Goal: Task Accomplishment & Management: Use online tool/utility

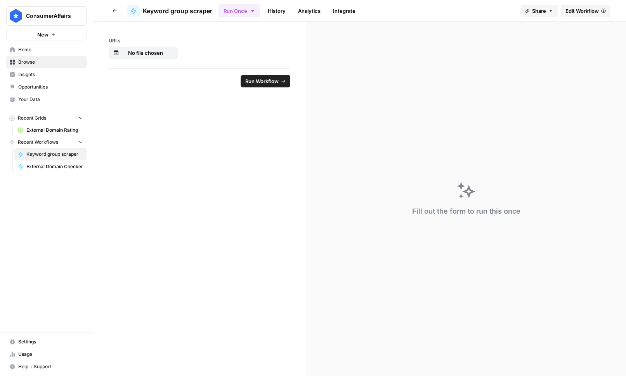
click at [111, 8] on button "Go back" at bounding box center [115, 11] width 12 height 12
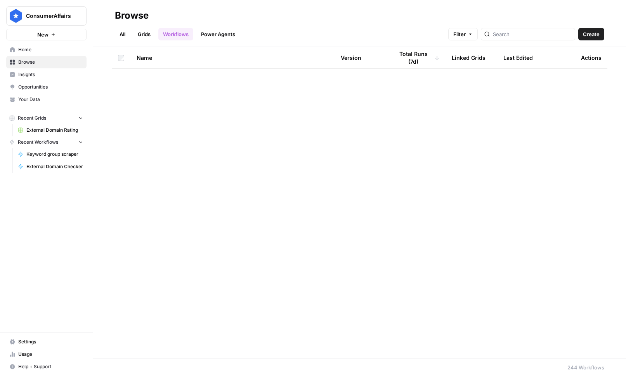
scroll to position [1472, 0]
type input "anchor"
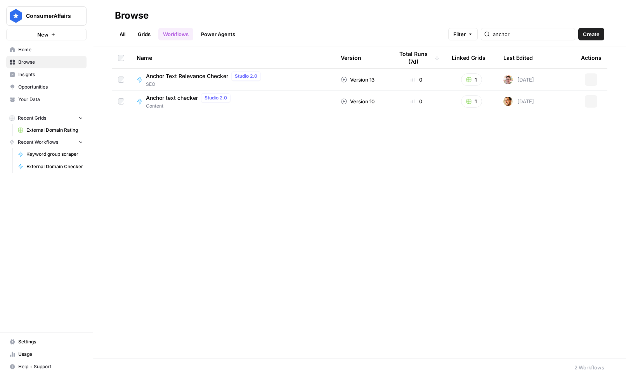
click at [510, 32] on span "Create" at bounding box center [591, 34] width 17 height 8
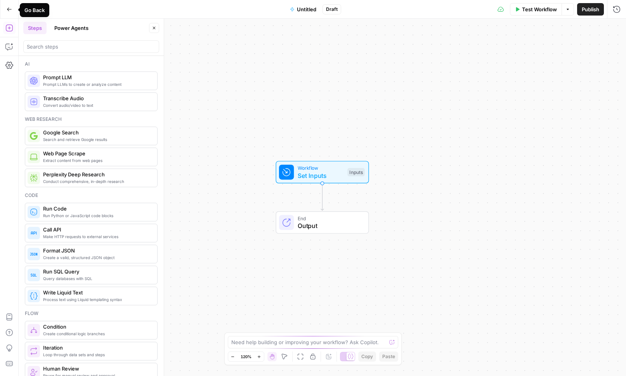
click at [13, 7] on button "Go Back" at bounding box center [9, 9] width 14 height 14
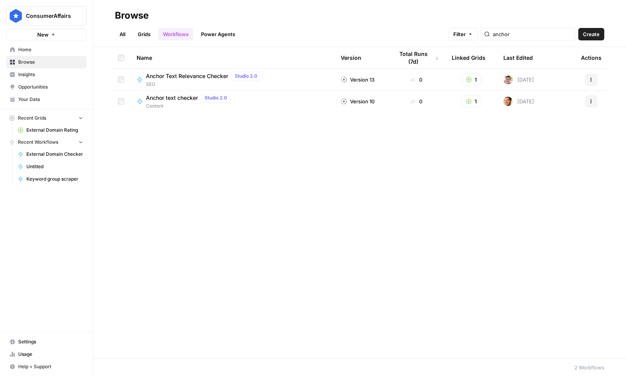
click at [181, 78] on span "Anchor Text Relevance Checker" at bounding box center [187, 76] width 82 height 8
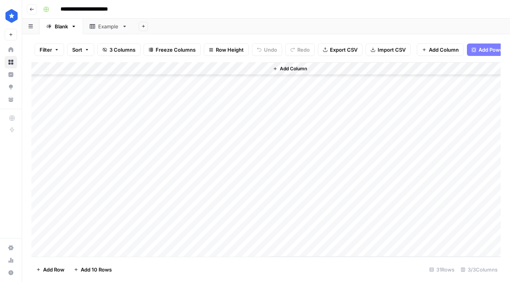
scroll to position [240, 0]
click at [159, 236] on div "Add Column" at bounding box center [266, 159] width 470 height 195
click at [157, 235] on div "Add Column" at bounding box center [266, 159] width 470 height 195
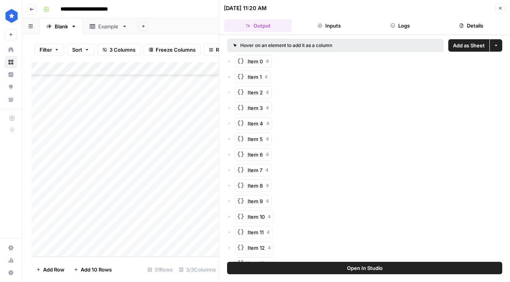
click at [261, 74] on span "Item 1" at bounding box center [255, 77] width 14 height 8
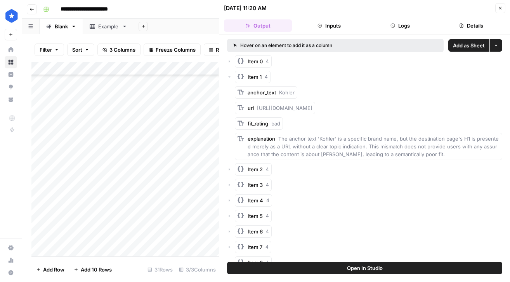
click at [261, 74] on span "Item 1" at bounding box center [255, 77] width 14 height 8
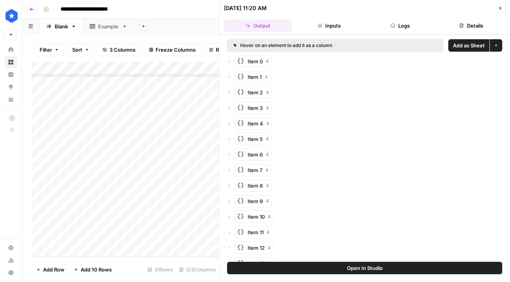
click at [261, 87] on button "Item 2 4" at bounding box center [253, 92] width 37 height 12
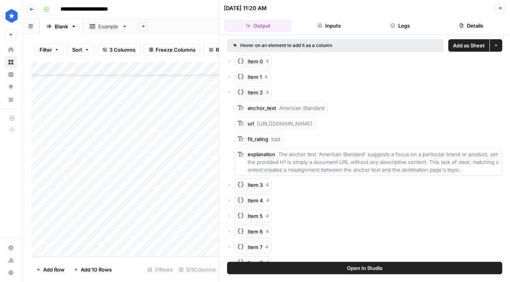
click at [260, 87] on button "Item 2 4" at bounding box center [253, 92] width 37 height 12
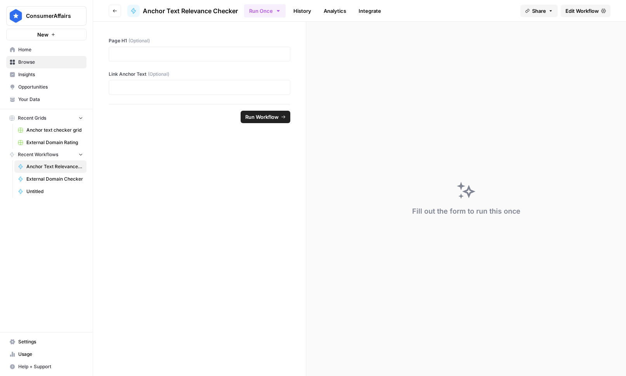
click at [116, 13] on icon "button" at bounding box center [115, 11] width 5 height 5
